Goal: Use online tool/utility: Utilize a website feature to perform a specific function

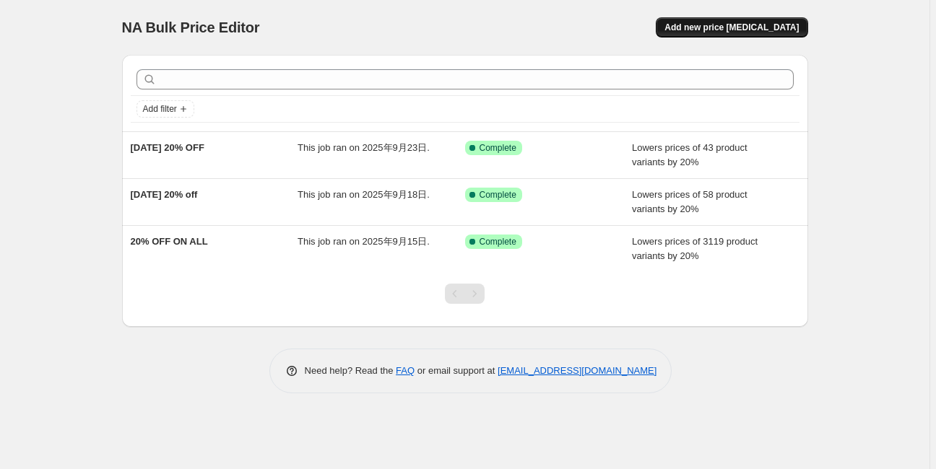
click at [733, 30] on span "Add new price [MEDICAL_DATA]" at bounding box center [731, 28] width 134 height 12
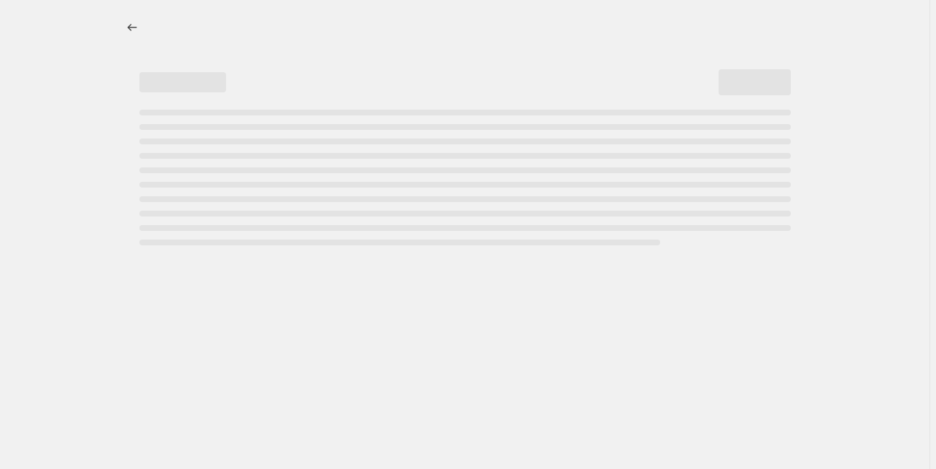
select select "percentage"
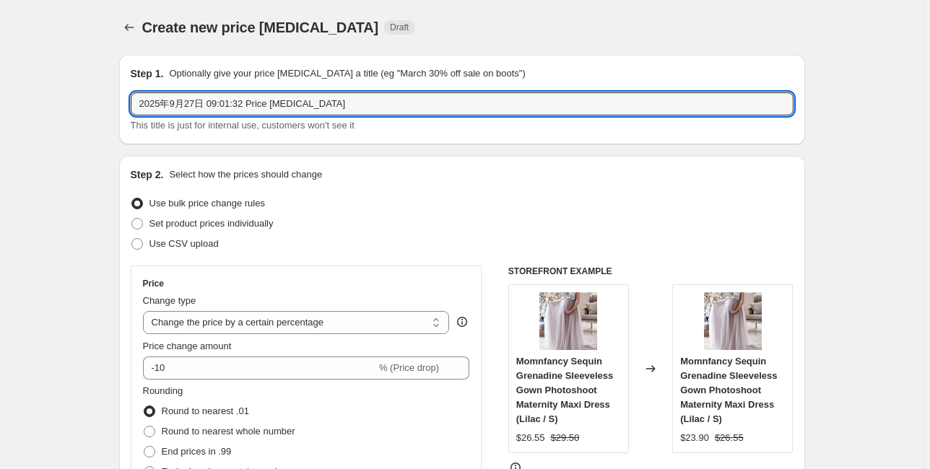
drag, startPoint x: 331, startPoint y: 104, endPoint x: 121, endPoint y: 104, distance: 210.1
click at [121, 104] on div "Step 1. Optionally give your price [MEDICAL_DATA] a title (eg "March 30% off sa…" at bounding box center [462, 100] width 686 height 90
type input "[DATE]-[DATE] 20%off"
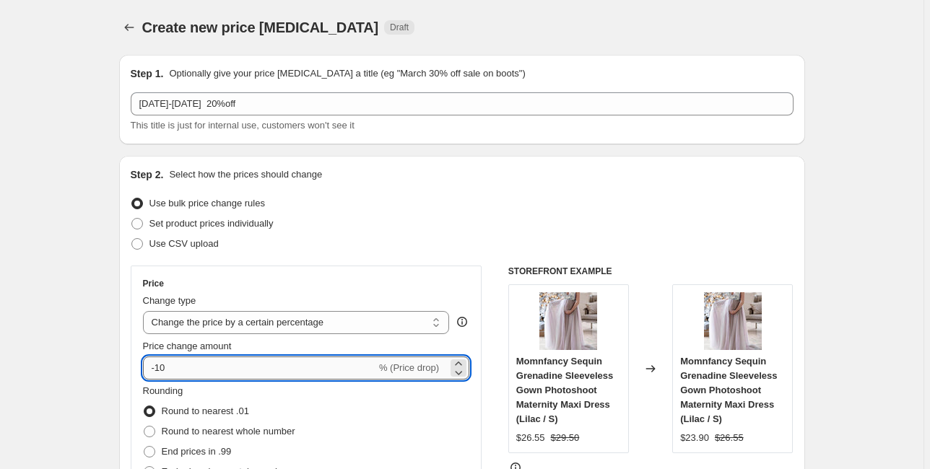
click at [186, 367] on input "-10" at bounding box center [259, 368] width 233 height 23
type input "-1"
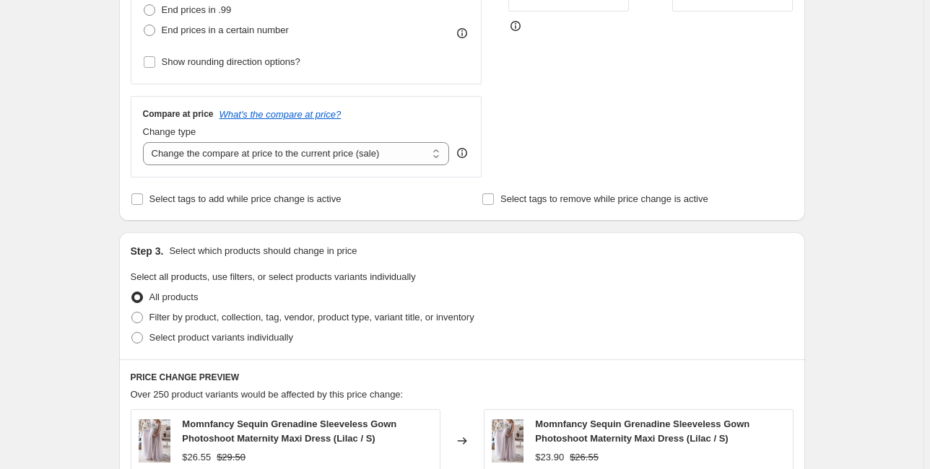
scroll to position [462, 0]
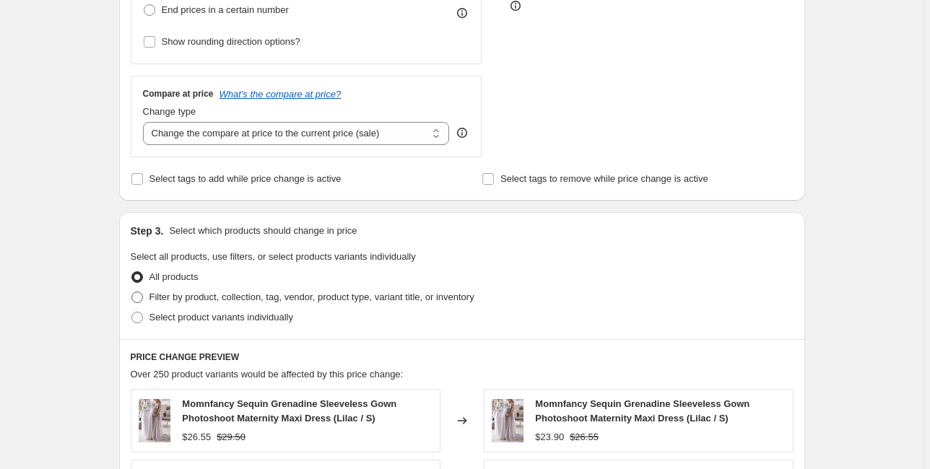
type input "-20"
click at [201, 297] on span "Filter by product, collection, tag, vendor, product type, variant title, or inv…" at bounding box center [311, 297] width 325 height 11
click at [132, 292] on input "Filter by product, collection, tag, vendor, product type, variant title, or inv…" at bounding box center [131, 292] width 1 height 1
radio input "true"
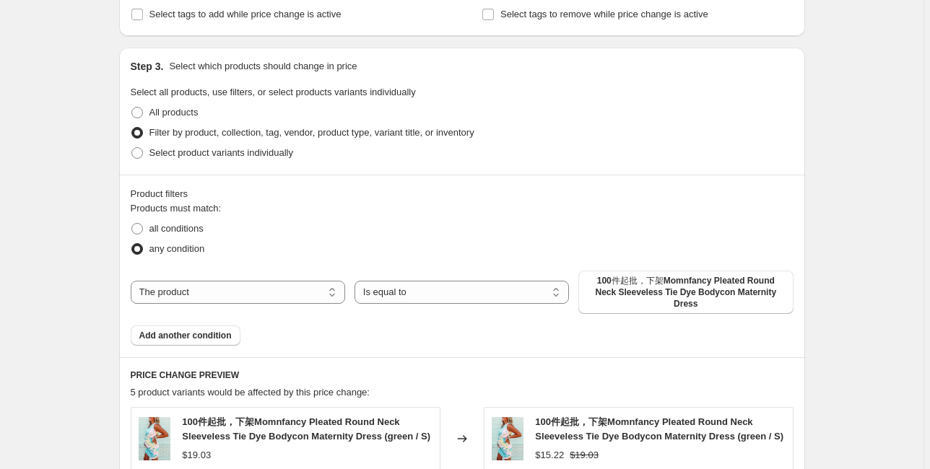
scroll to position [635, 0]
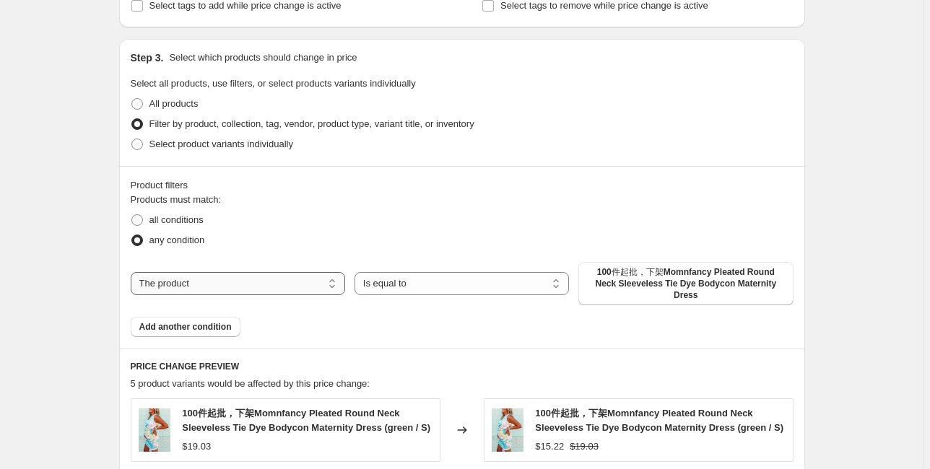
click at [214, 286] on select "The product The product's collection The product's tag The product's vendor The…" at bounding box center [238, 283] width 214 height 23
select select "tag"
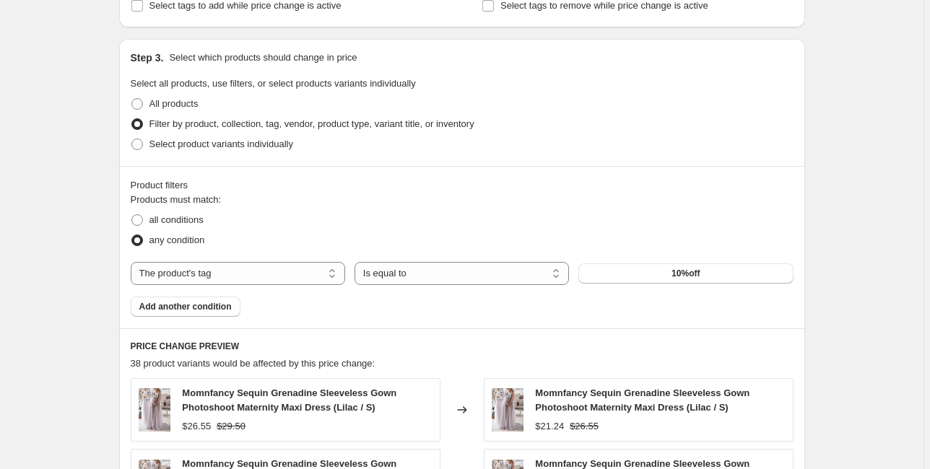
click at [621, 277] on button "10%off" at bounding box center [685, 274] width 214 height 20
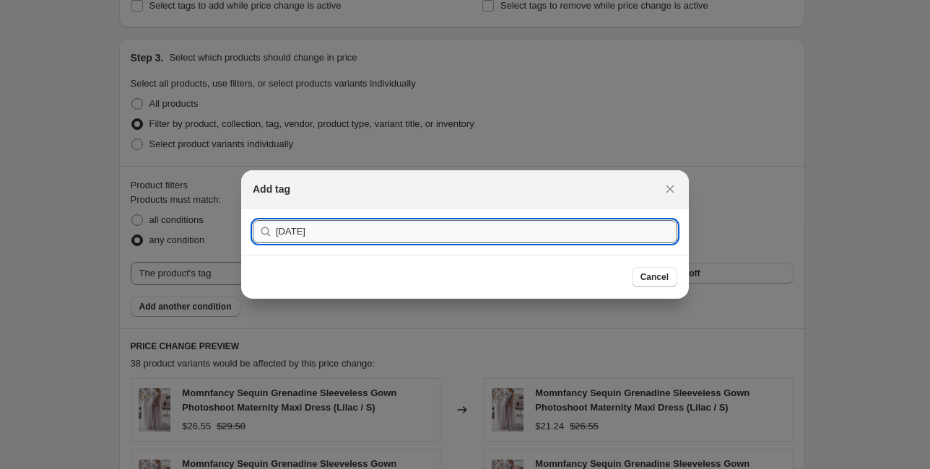
type input "[DATE]"
click at [253, 209] on button "Submit" at bounding box center [273, 216] width 41 height 15
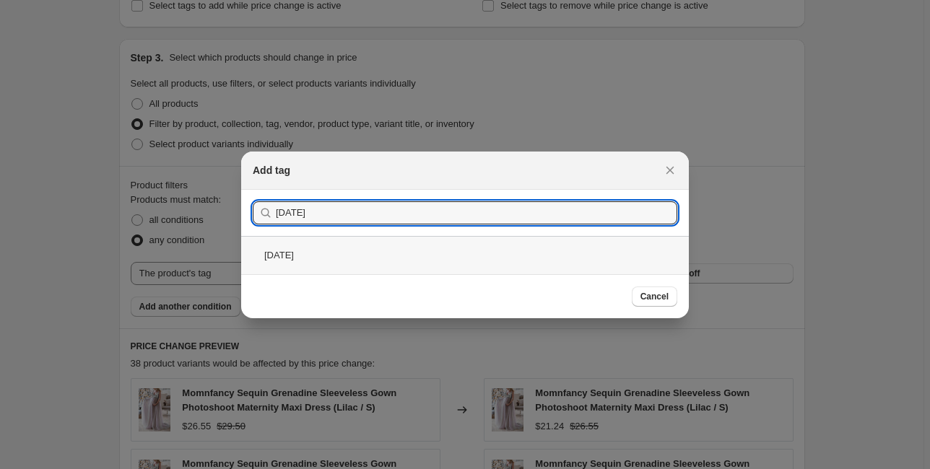
click at [300, 256] on div "[DATE]" at bounding box center [465, 255] width 448 height 38
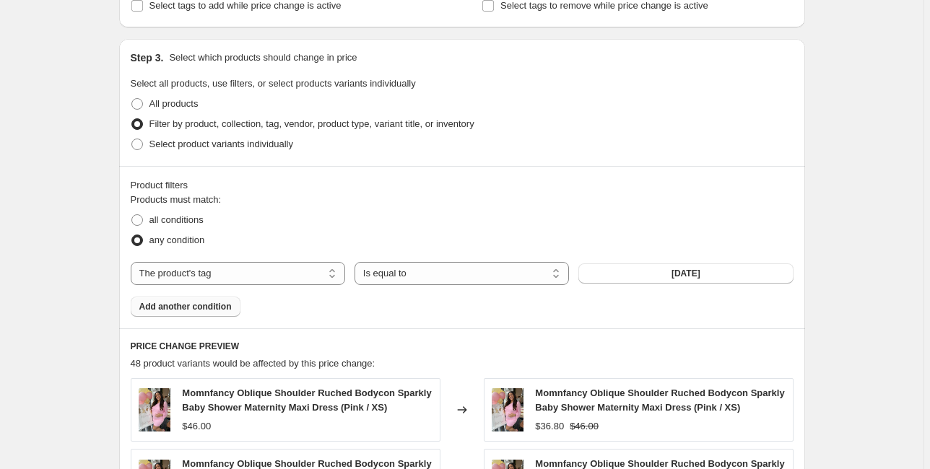
click at [196, 308] on span "Add another condition" at bounding box center [185, 307] width 92 height 12
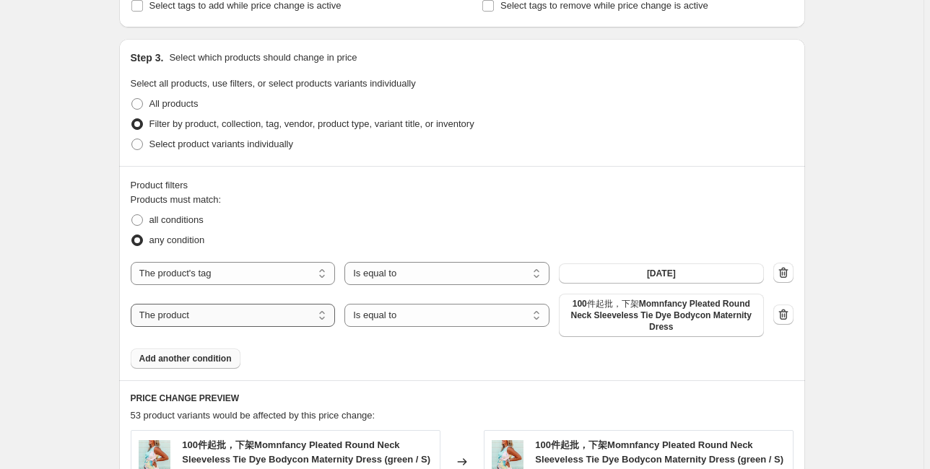
click at [266, 315] on select "The product The product's collection The product's tag The product's vendor The…" at bounding box center [233, 315] width 205 height 23
select select "tag"
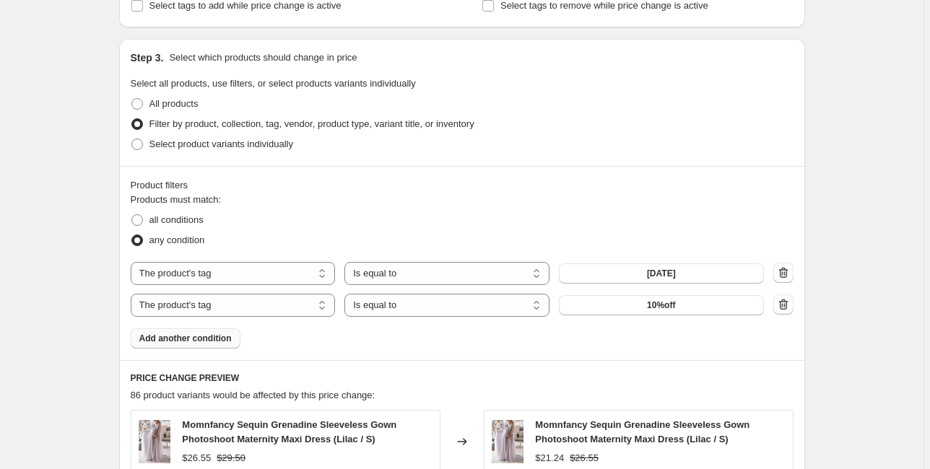
click at [661, 311] on button "10%off" at bounding box center [661, 305] width 205 height 20
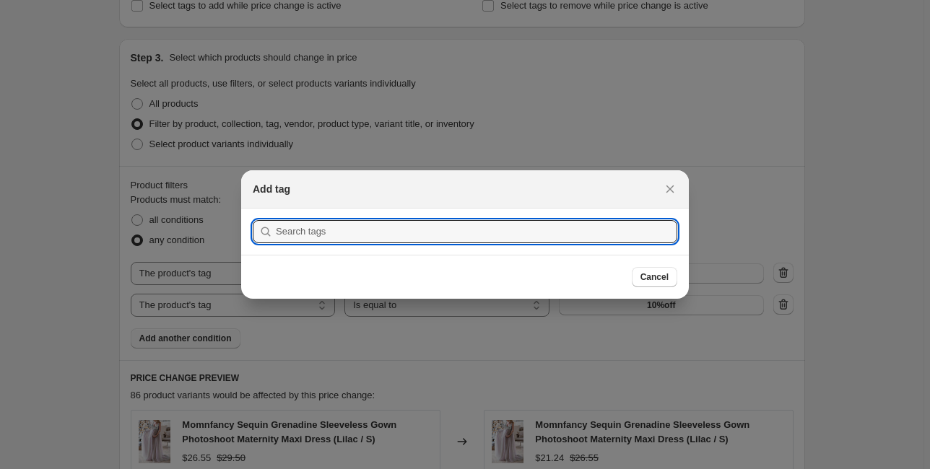
scroll to position [0, 0]
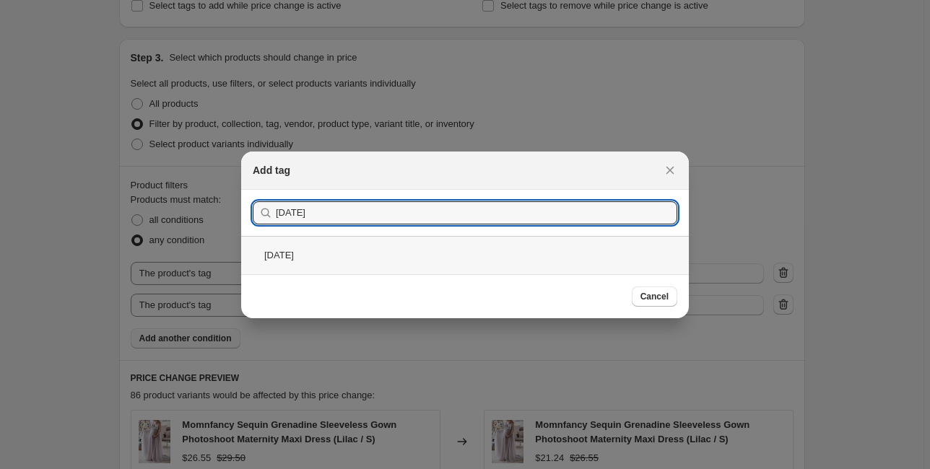
type input "[DATE]"
click at [338, 259] on div "[DATE]" at bounding box center [465, 255] width 448 height 38
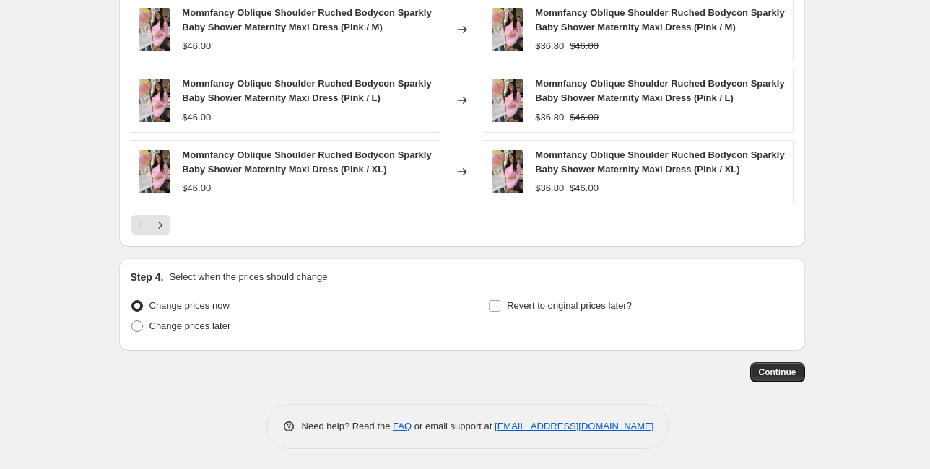
scroll to position [1190, 0]
click at [780, 367] on span "Continue" at bounding box center [778, 373] width 38 height 12
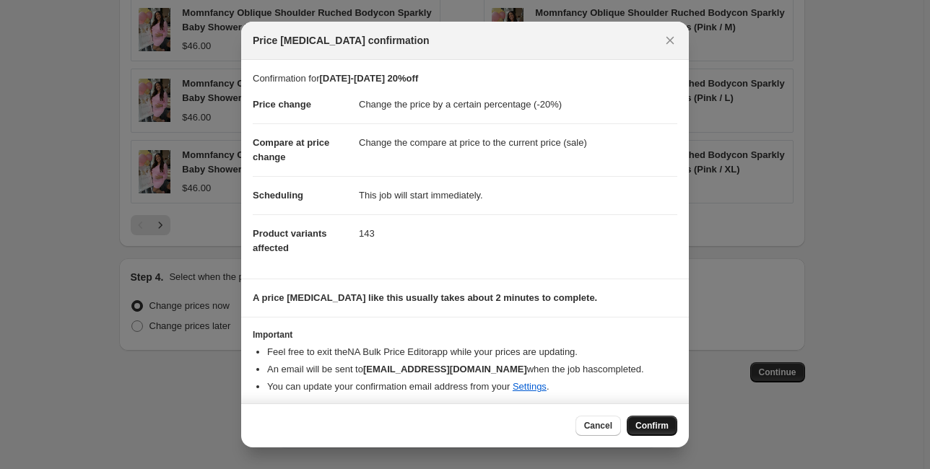
click at [664, 427] on span "Confirm" at bounding box center [651, 426] width 33 height 12
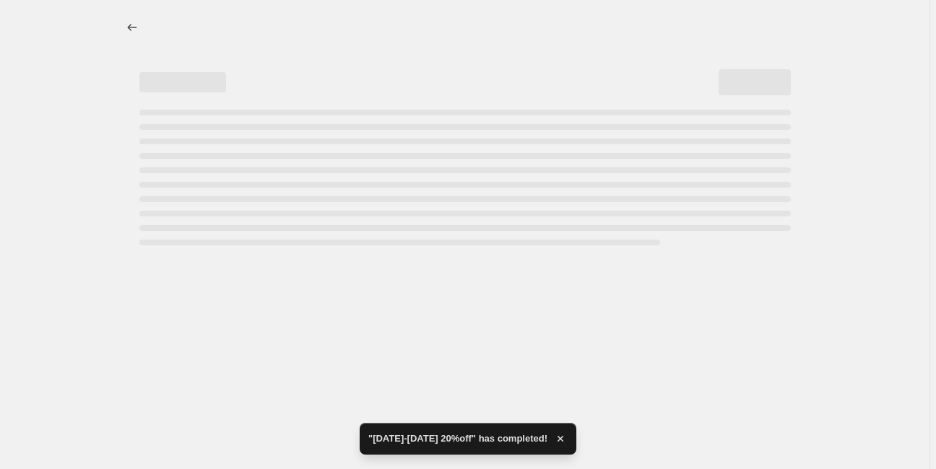
select select "percentage"
select select "tag"
